Goal: Information Seeking & Learning: Learn about a topic

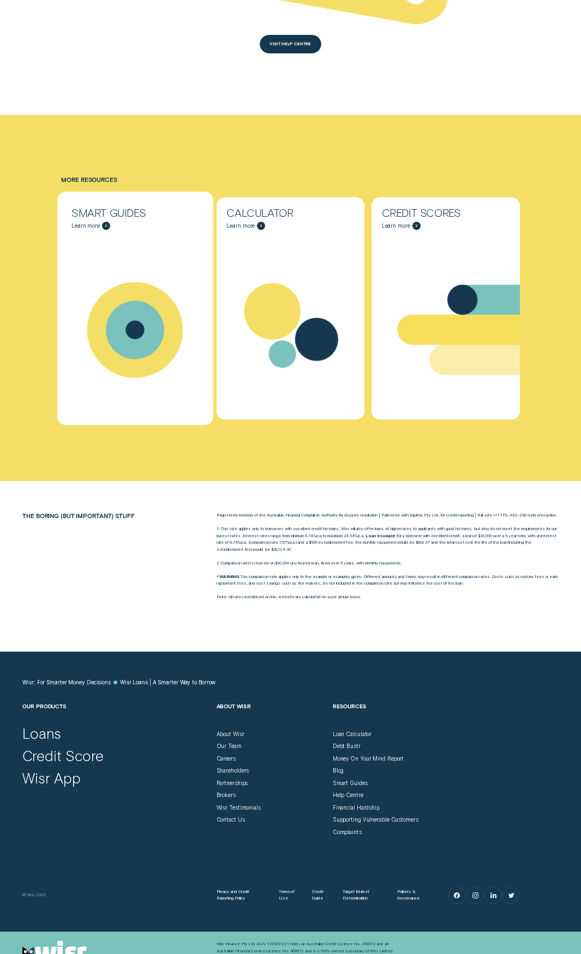
scroll to position [2617, 0]
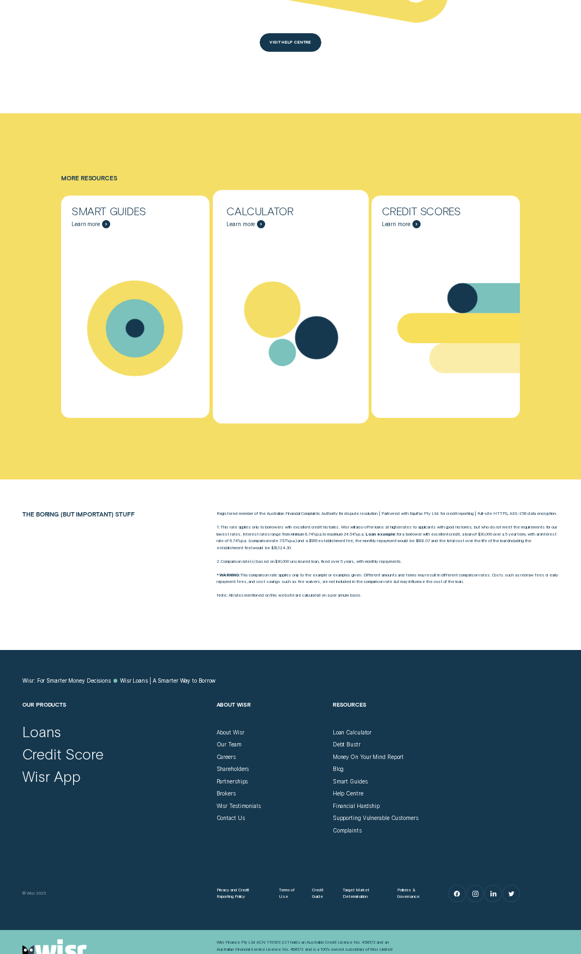
click at [262, 220] on div "Calculator - Learn more" at bounding box center [261, 224] width 8 height 8
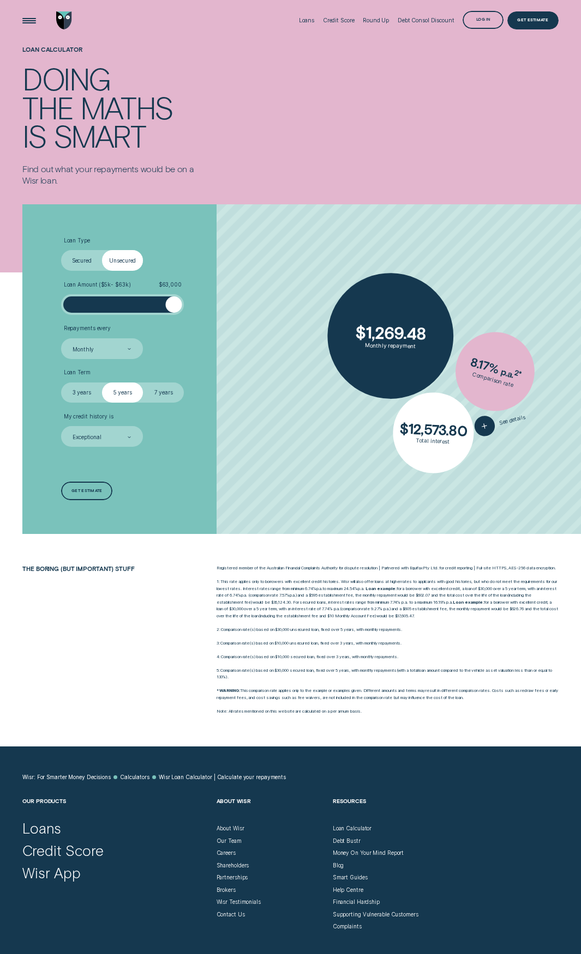
drag, startPoint x: 124, startPoint y: 310, endPoint x: 178, endPoint y: 315, distance: 54.7
click at [178, 315] on ul "Loan Type Select Loan Type Secured Unsecured Loan Amount ( $5k - $63k ) $ 63,00…" at bounding box center [154, 342] width 187 height 210
click at [159, 392] on label "7 years" at bounding box center [163, 393] width 41 height 21
click at [143, 383] on input "7 years" at bounding box center [143, 383] width 0 height 0
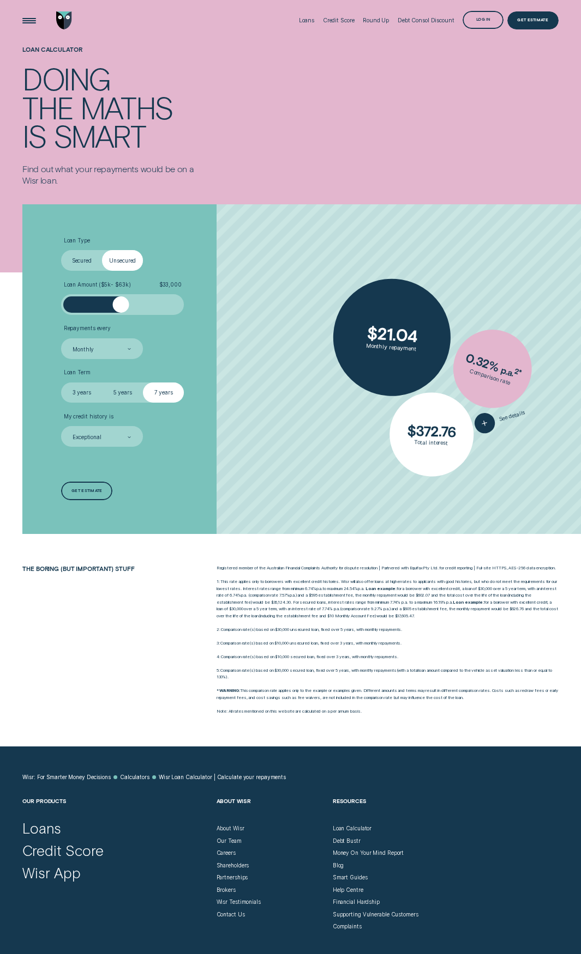
drag, startPoint x: 172, startPoint y: 306, endPoint x: 122, endPoint y: 311, distance: 50.9
click at [122, 311] on div at bounding box center [121, 305] width 16 height 16
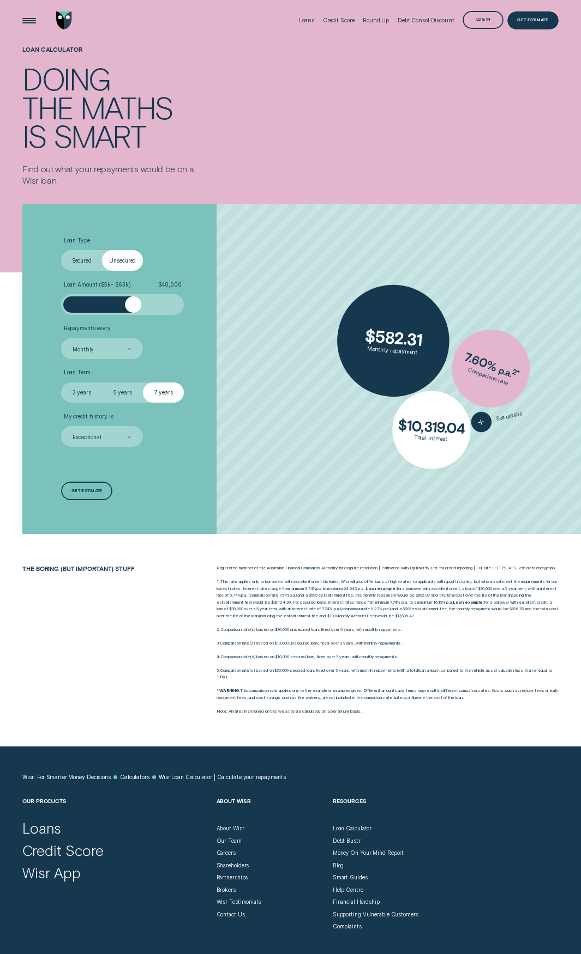
drag, startPoint x: 124, startPoint y: 310, endPoint x: 133, endPoint y: 310, distance: 9.3
click at [133, 310] on div at bounding box center [133, 305] width 16 height 16
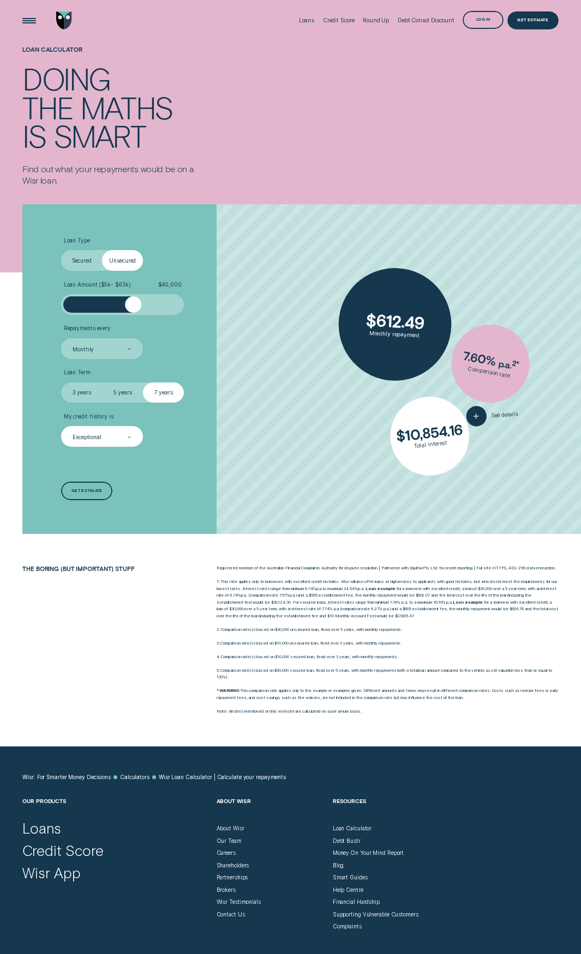
click at [95, 436] on div "Exceptional" at bounding box center [86, 437] width 29 height 7
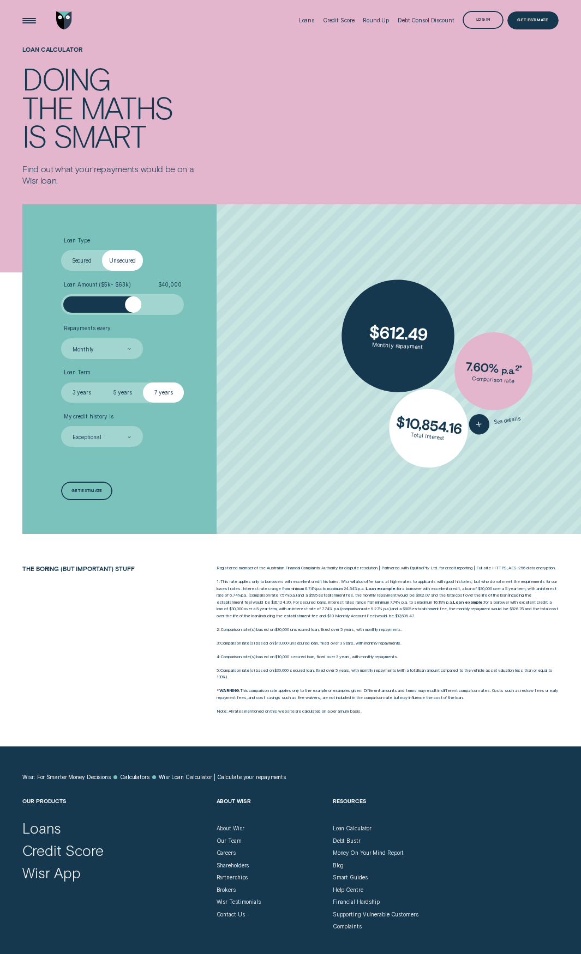
click at [221, 440] on li "My credit history is Exceptional" at bounding box center [154, 430] width 187 height 34
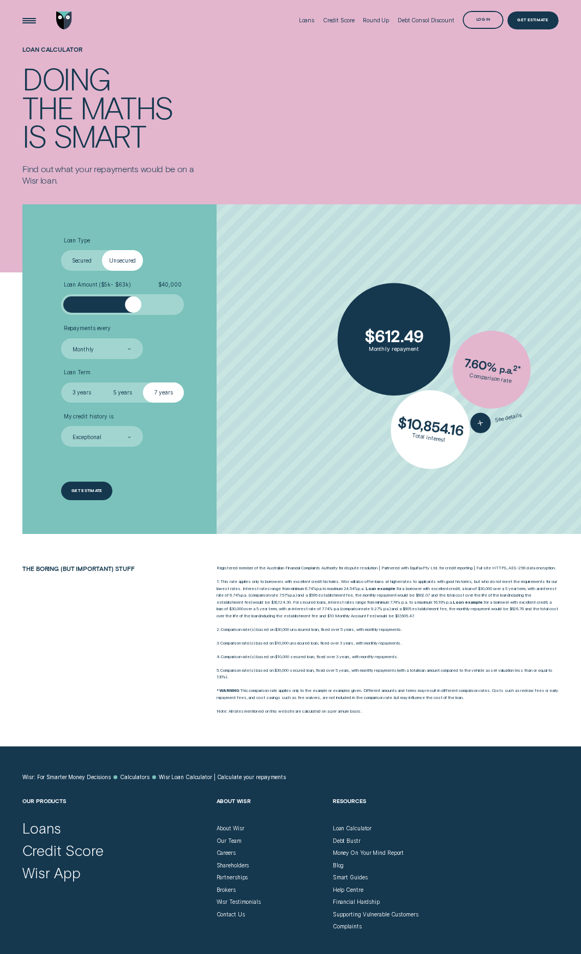
click at [87, 491] on div "Get estimate" at bounding box center [86, 492] width 31 height 4
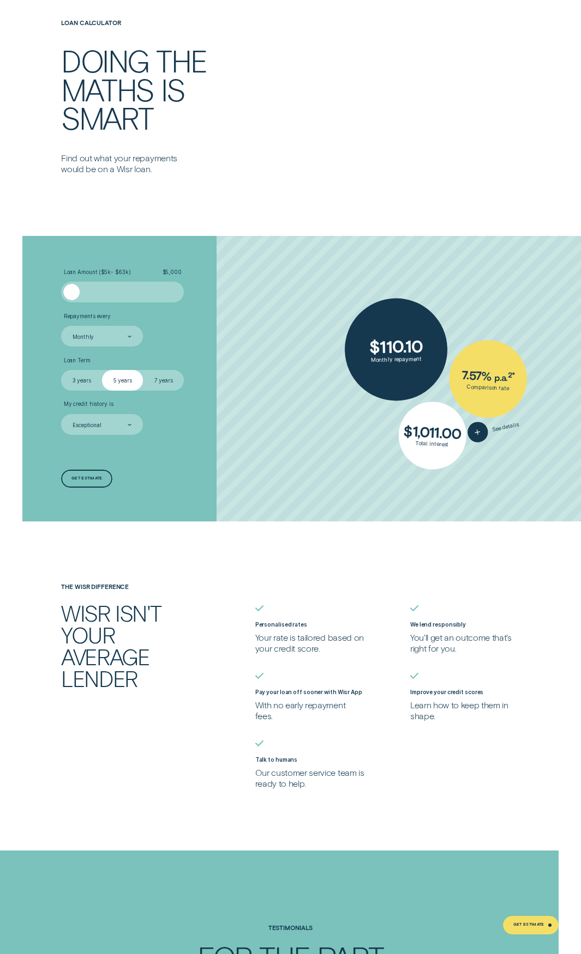
scroll to position [1799, 0]
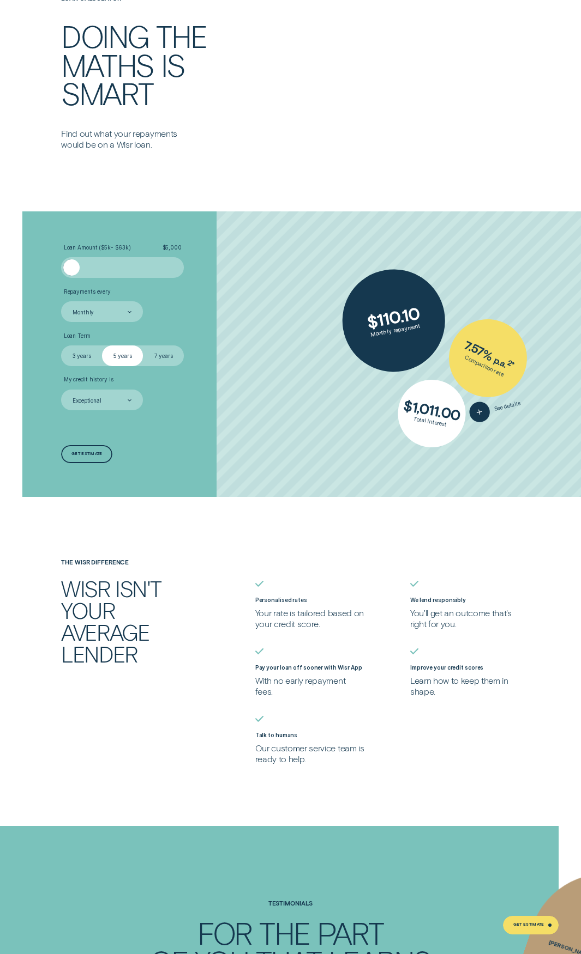
click at [155, 352] on label "7 years" at bounding box center [163, 356] width 41 height 21
click at [143, 346] on input "7 years" at bounding box center [143, 346] width 0 height 0
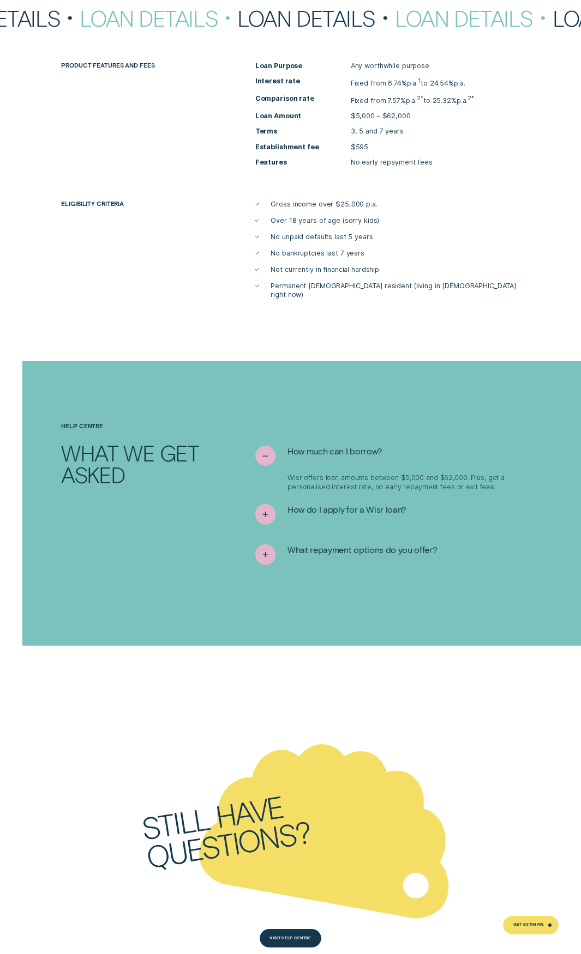
scroll to position [3325, 0]
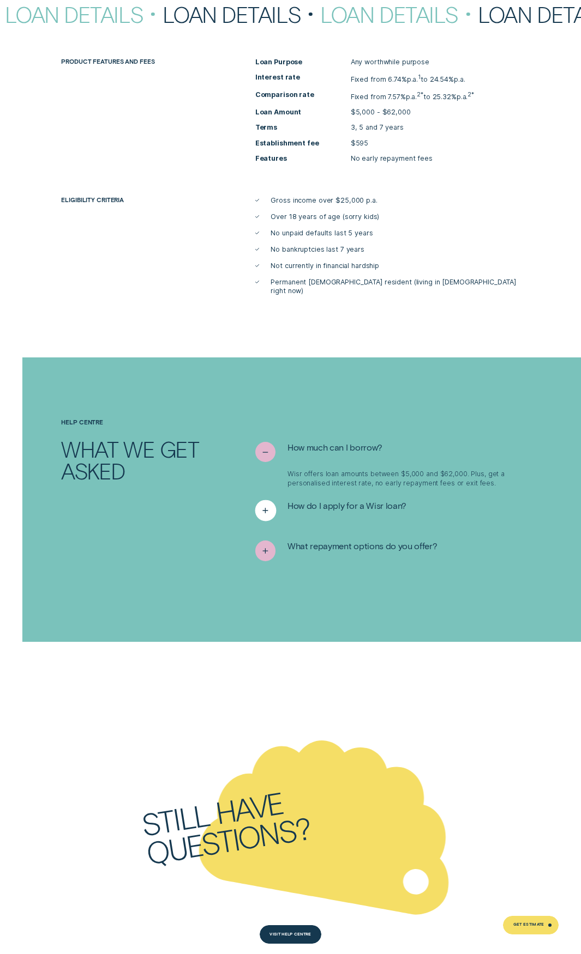
click at [265, 503] on icon "See more" at bounding box center [265, 511] width 10 height 17
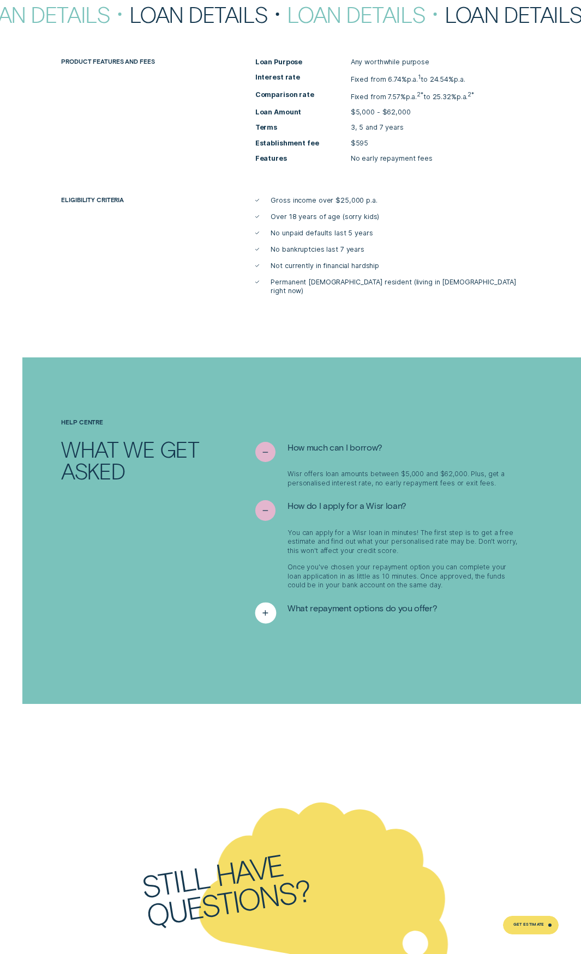
click at [258, 605] on div "See more" at bounding box center [265, 612] width 21 height 21
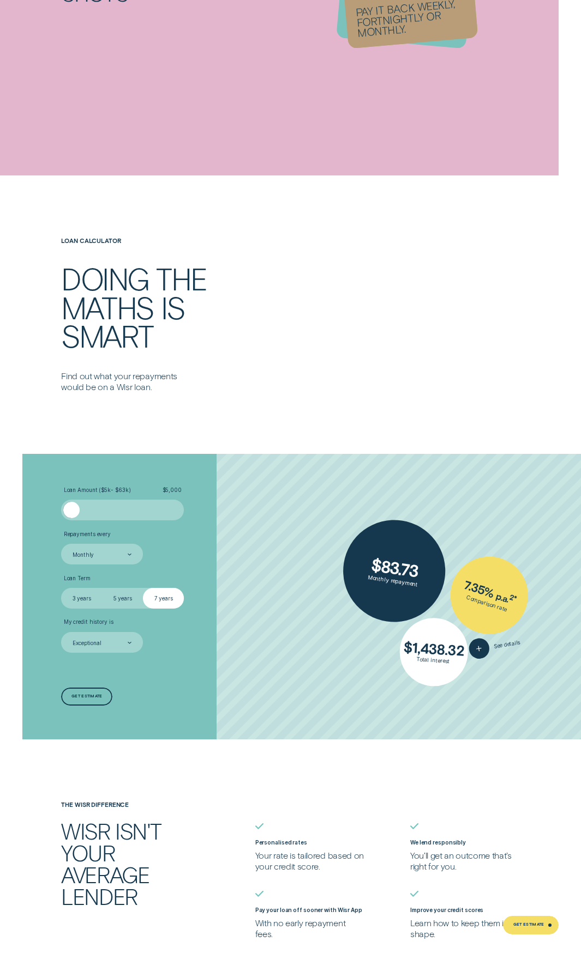
scroll to position [1618, 0]
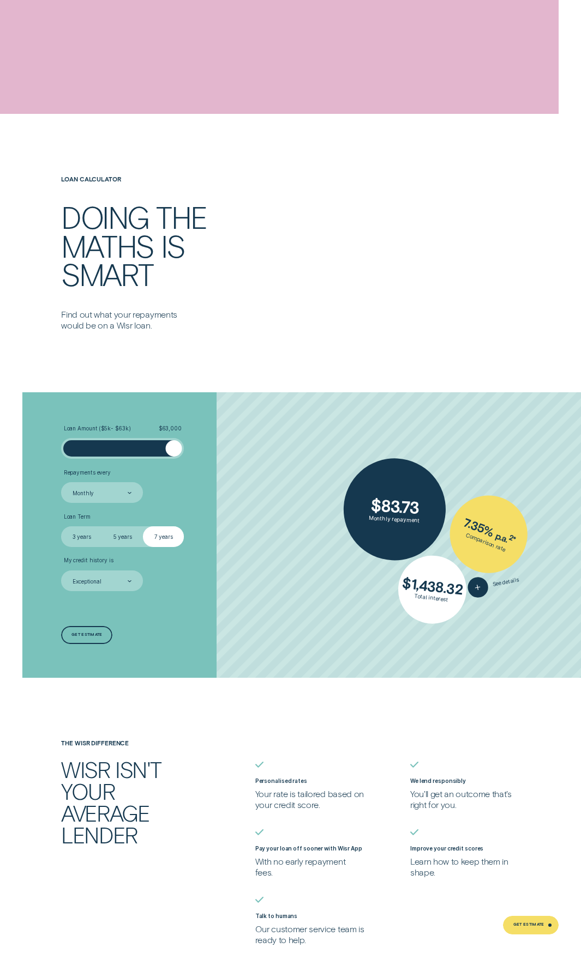
click at [258, 448] on div "Loan Amount ( $5k - $63k ) $ 63,000 Repayments every Monthly Loan Term Select L…" at bounding box center [290, 535] width 542 height 286
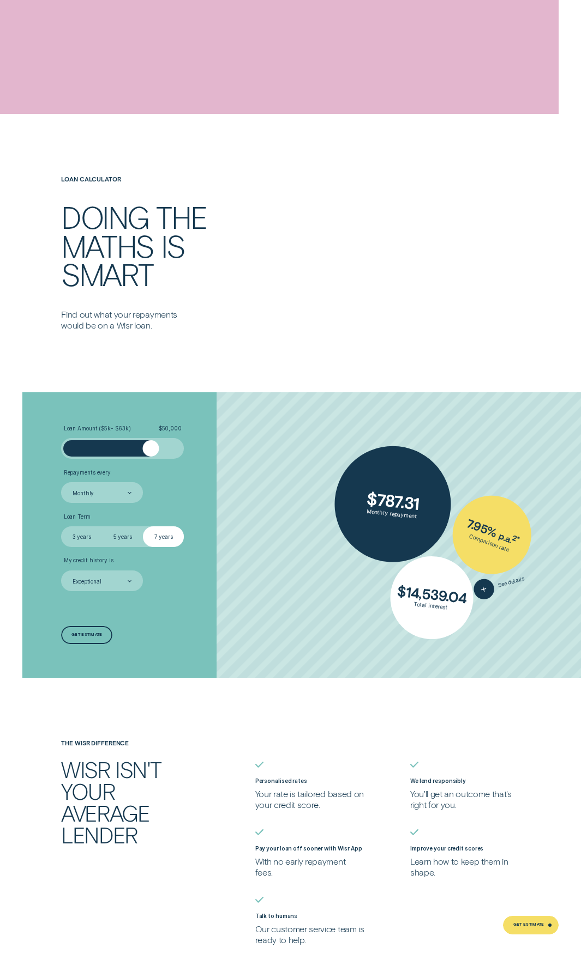
drag, startPoint x: 167, startPoint y: 455, endPoint x: 151, endPoint y: 455, distance: 16.4
click at [151, 455] on div at bounding box center [122, 448] width 102 height 16
drag, startPoint x: 151, startPoint y: 455, endPoint x: 144, endPoint y: 456, distance: 6.6
click at [144, 456] on div at bounding box center [144, 448] width 16 height 16
click at [140, 457] on div at bounding box center [140, 448] width 16 height 16
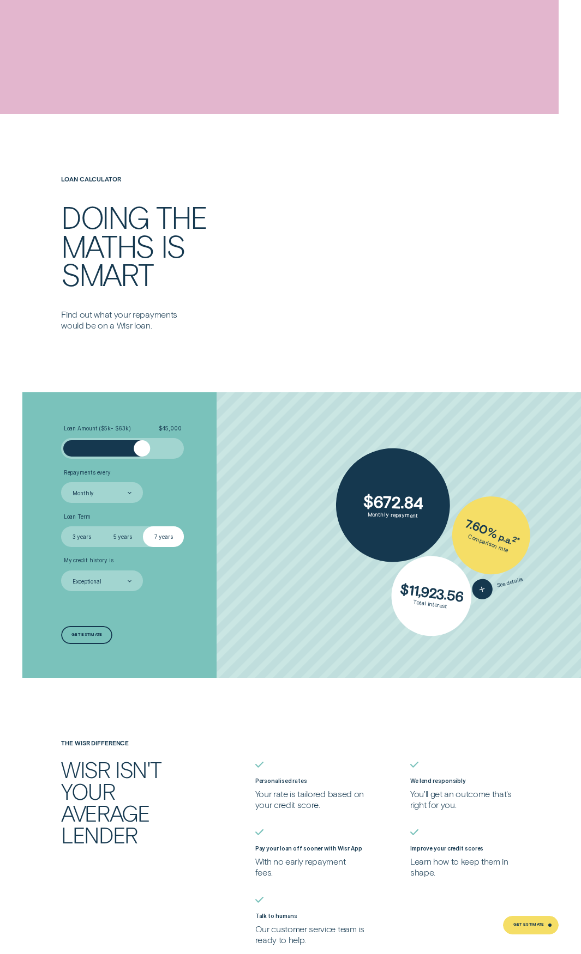
click at [142, 457] on div at bounding box center [142, 448] width 16 height 16
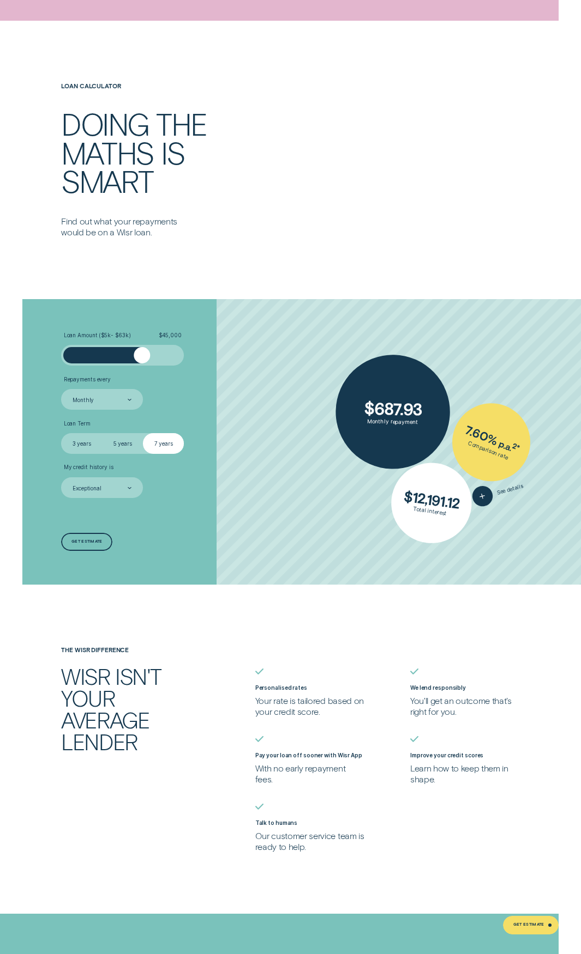
scroll to position [1727, 0]
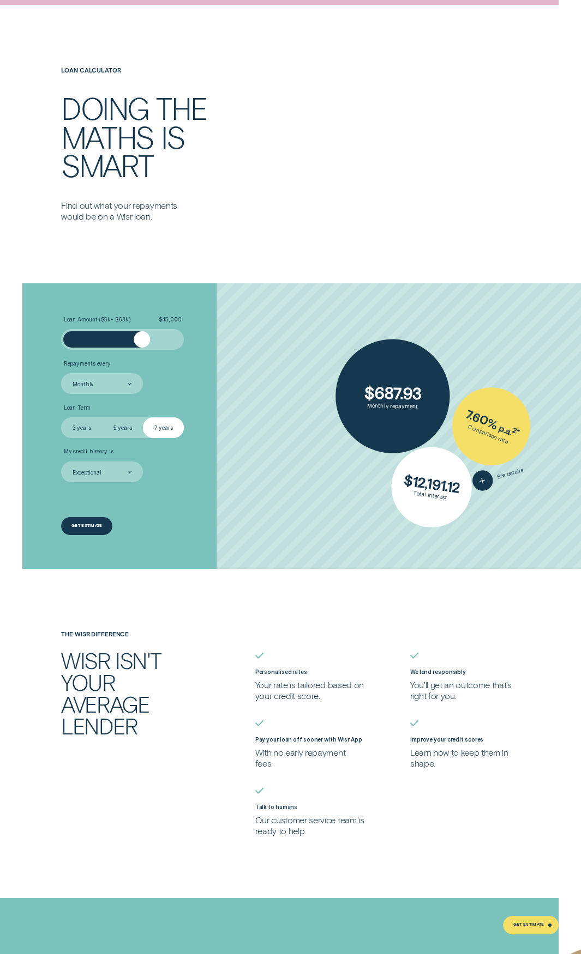
click at [90, 525] on div "Get estimate" at bounding box center [86, 526] width 31 height 4
